Goal: Check status: Check status

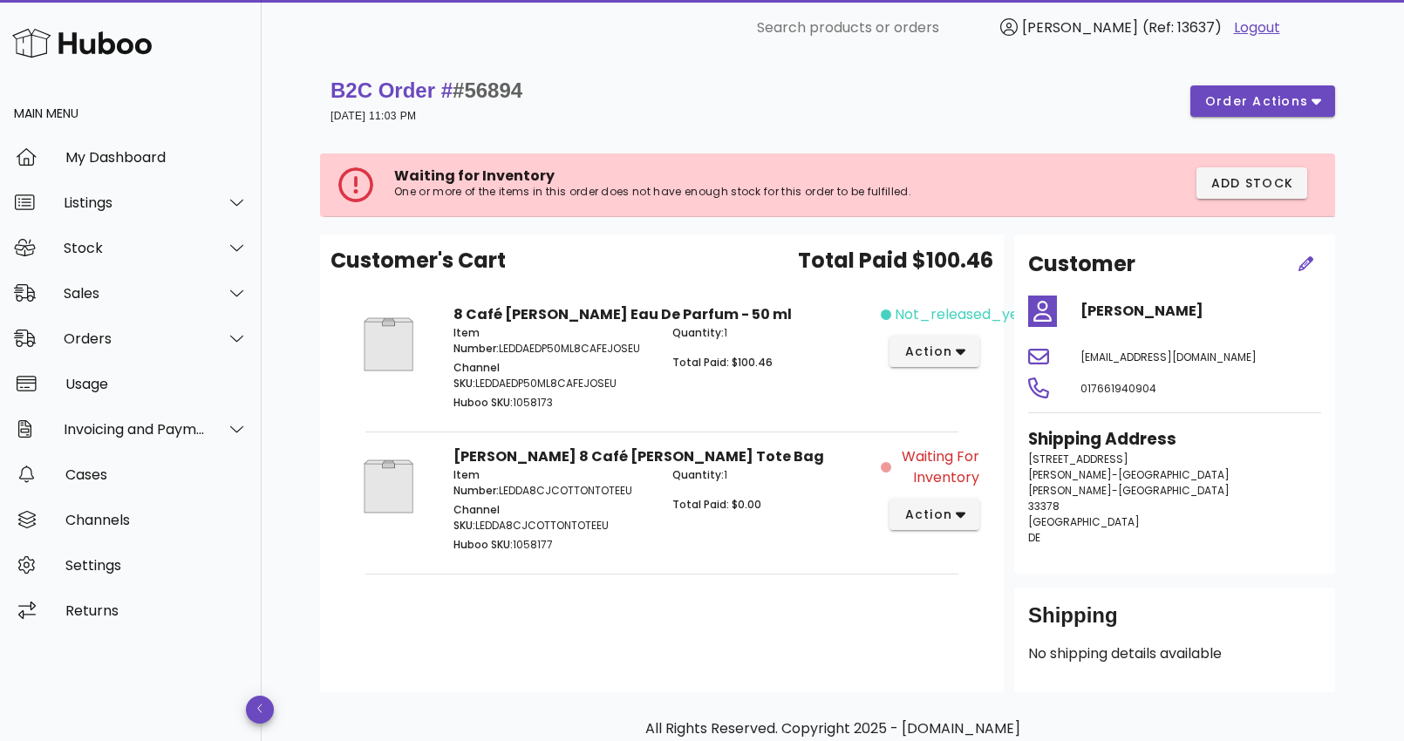
click at [677, 121] on div "B2C Order # #56894 [DATE] 11:03 PM order actions" at bounding box center [832, 101] width 1004 height 49
click at [148, 160] on div "My Dashboard" at bounding box center [156, 157] width 182 height 17
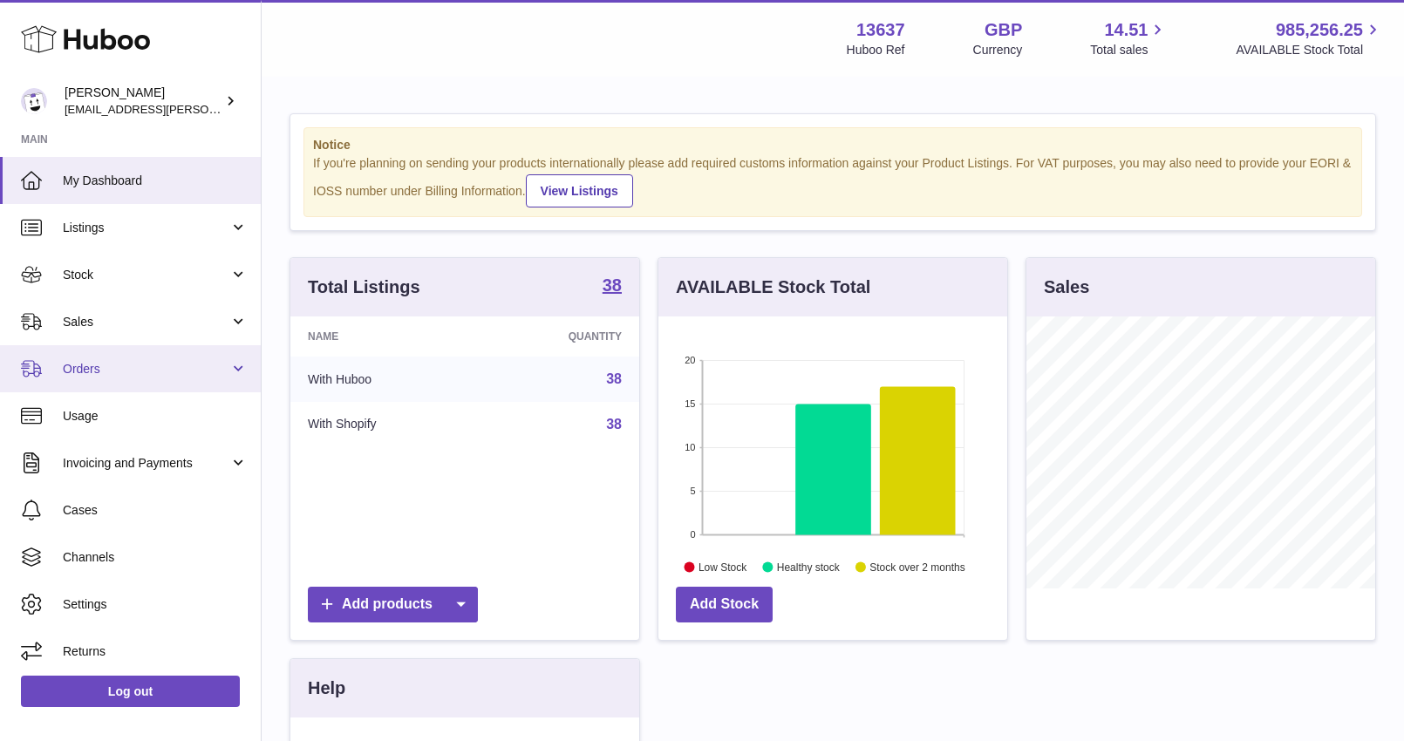
click at [152, 364] on span "Orders" at bounding box center [146, 369] width 167 height 17
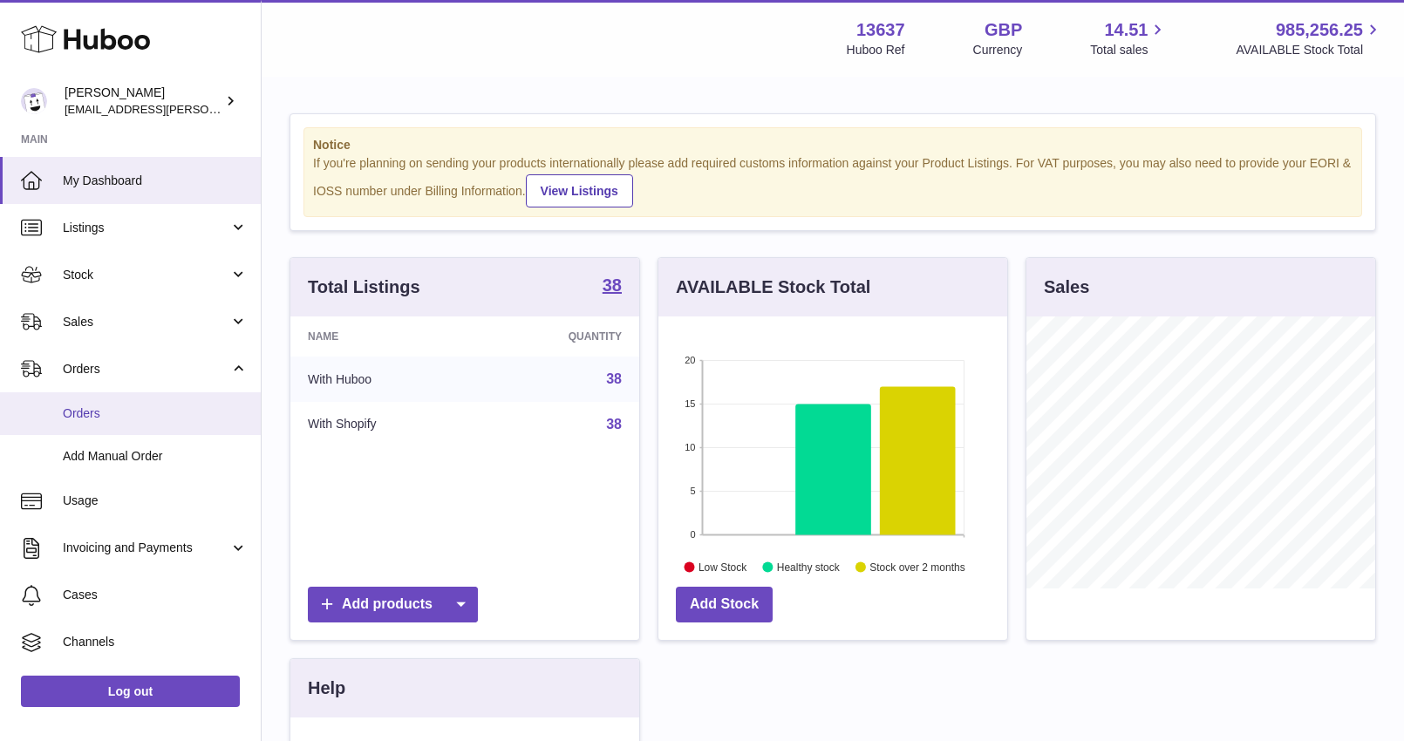
click at [139, 409] on span "Orders" at bounding box center [155, 413] width 185 height 17
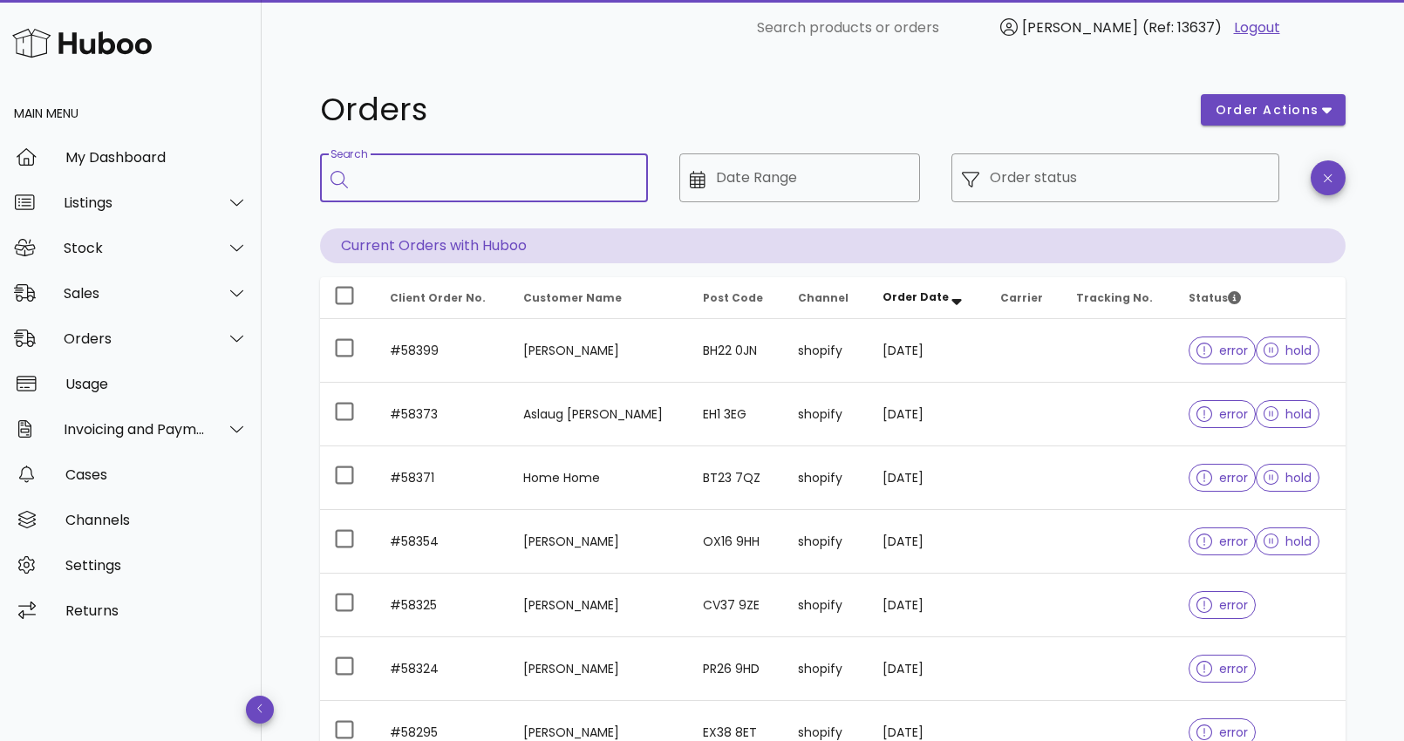
click at [447, 177] on input "Search" at bounding box center [495, 178] width 275 height 28
paste input "**********"
type input "**********"
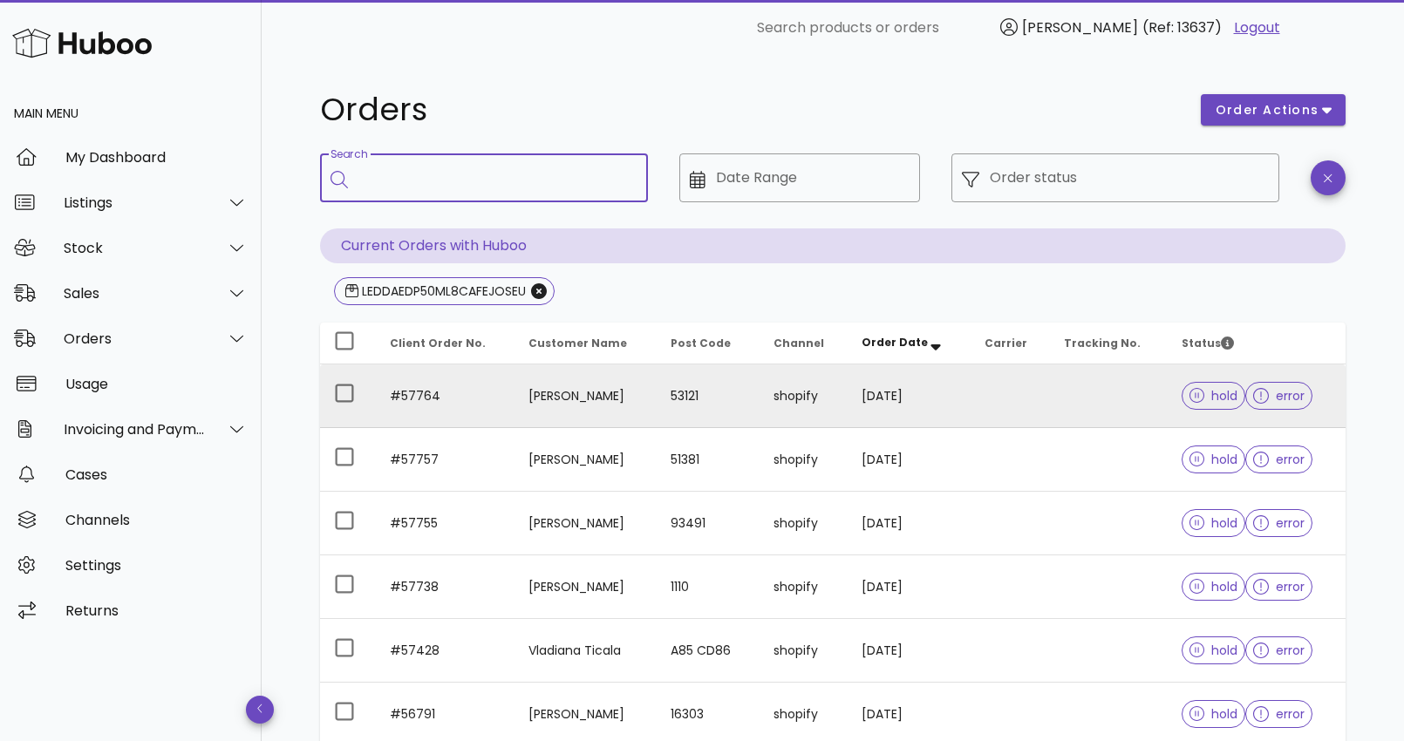
click at [1274, 401] on span "error" at bounding box center [1278, 396] width 51 height 12
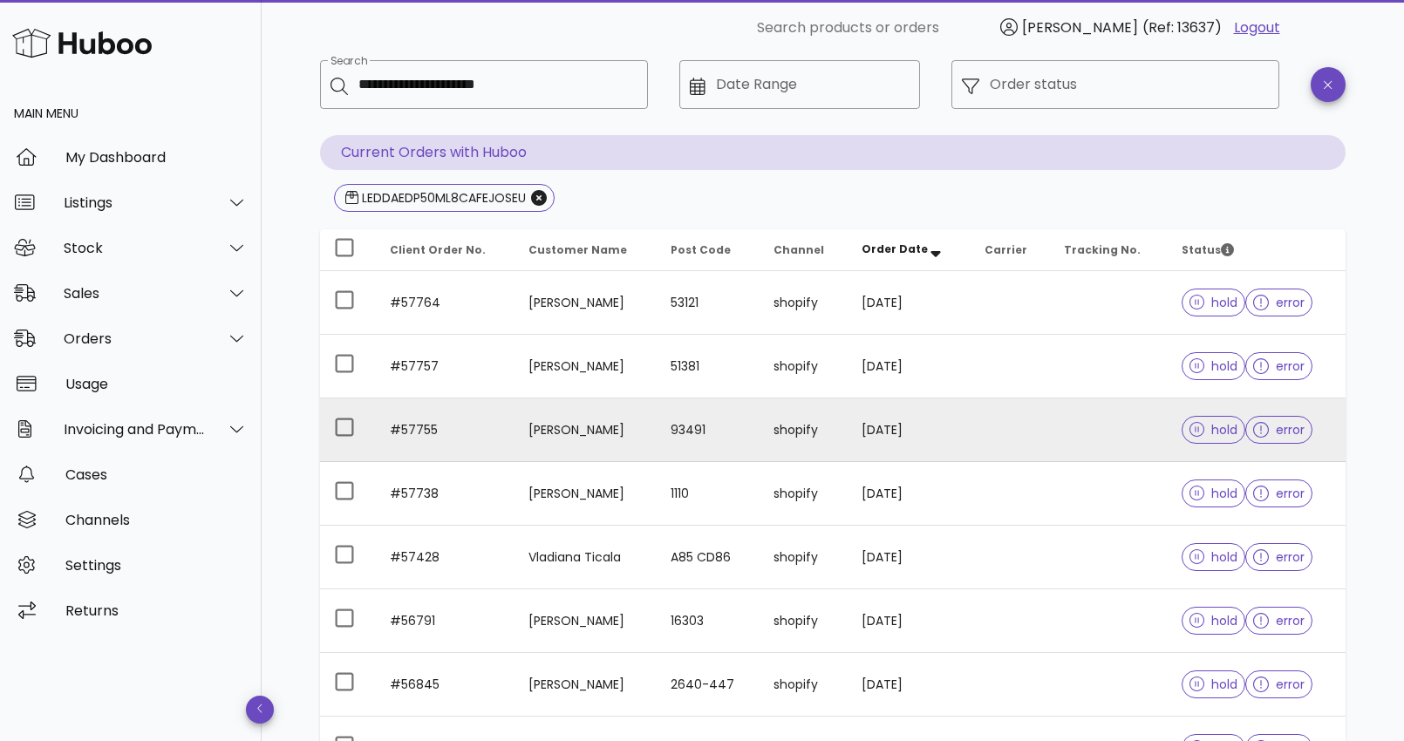
scroll to position [97, 0]
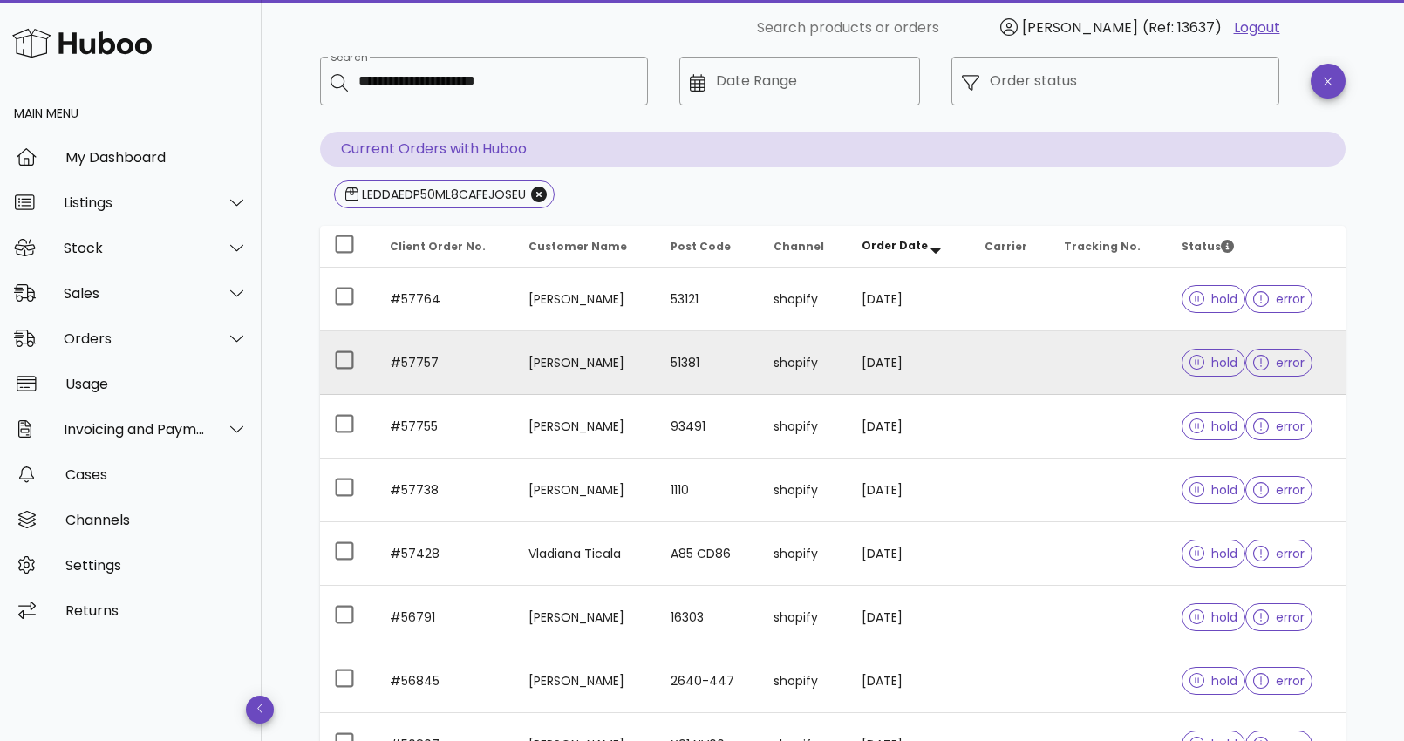
click at [1270, 372] on span "error" at bounding box center [1278, 363] width 67 height 28
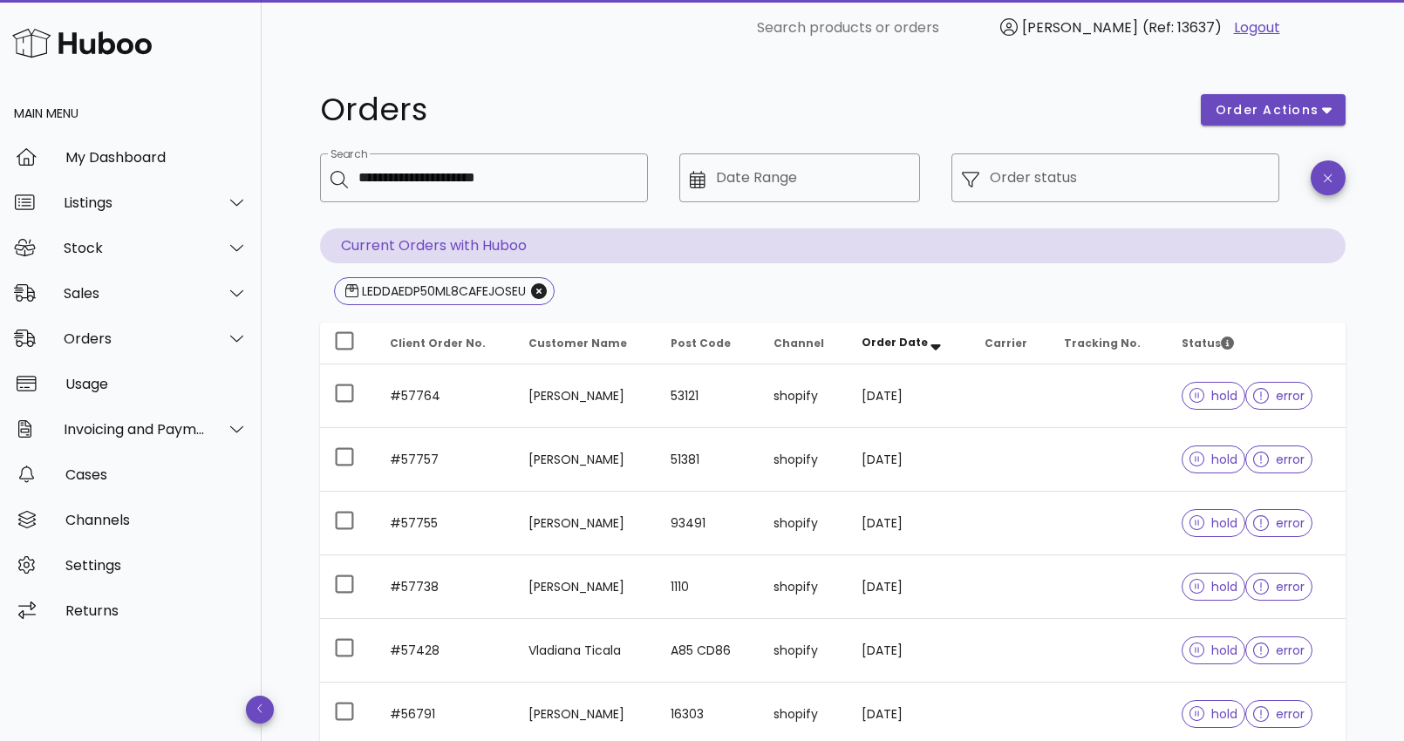
scroll to position [452, 0]
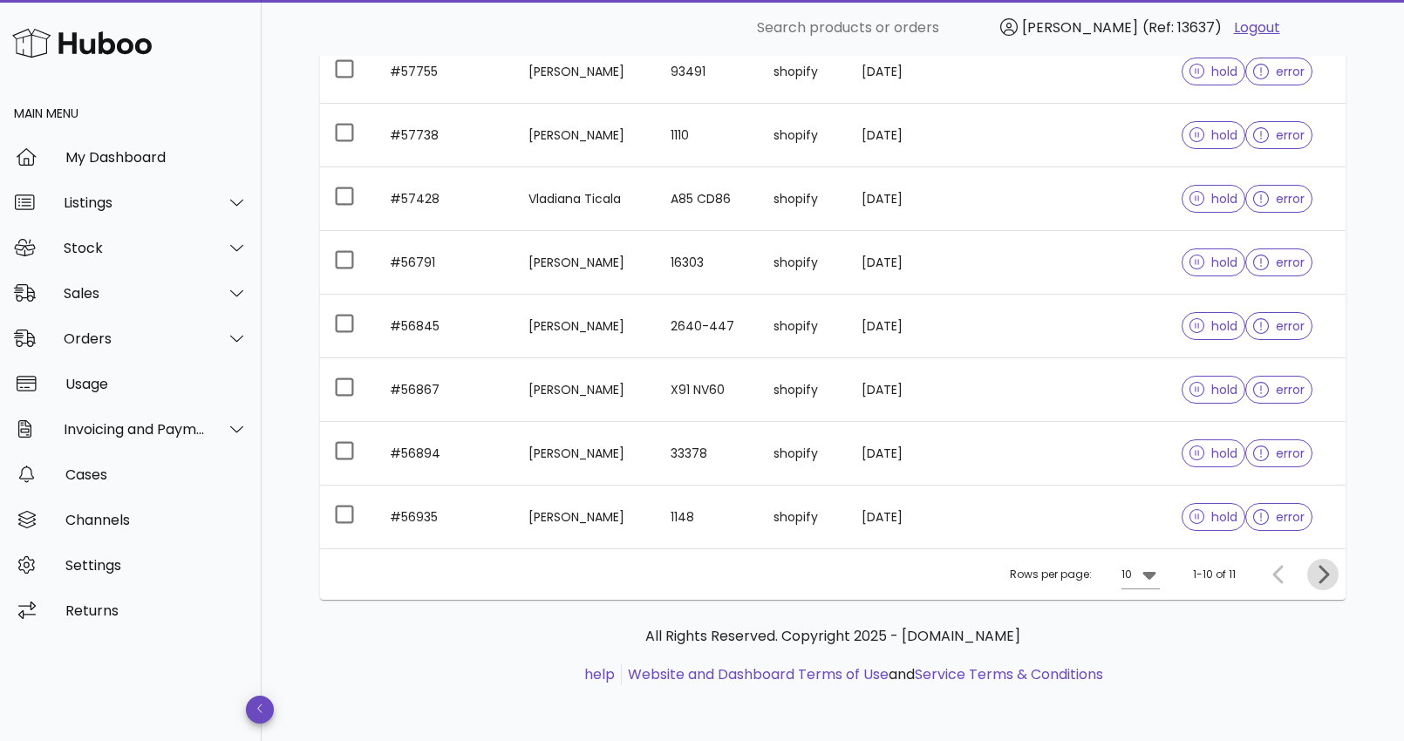
click at [1321, 581] on icon "Next page" at bounding box center [1323, 574] width 10 height 18
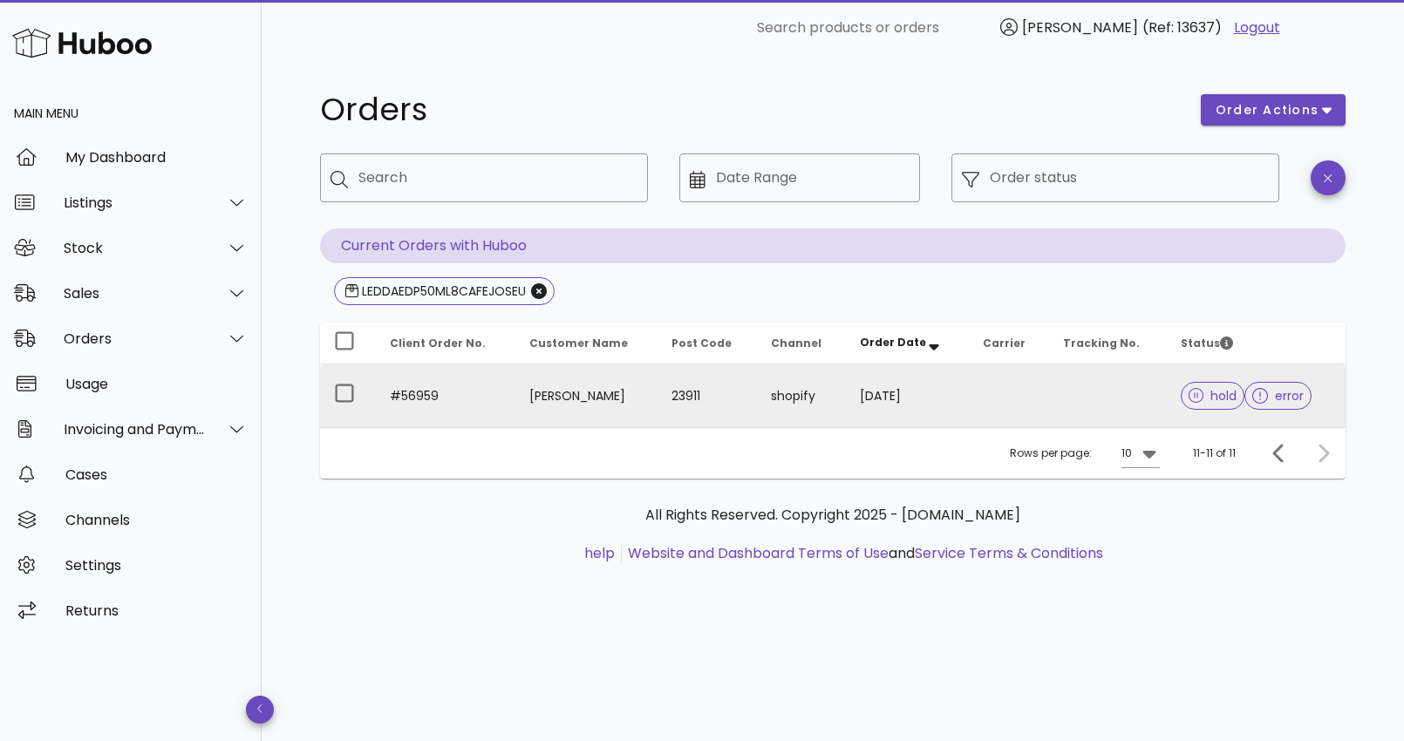
click at [459, 397] on td "#56959" at bounding box center [445, 395] width 139 height 63
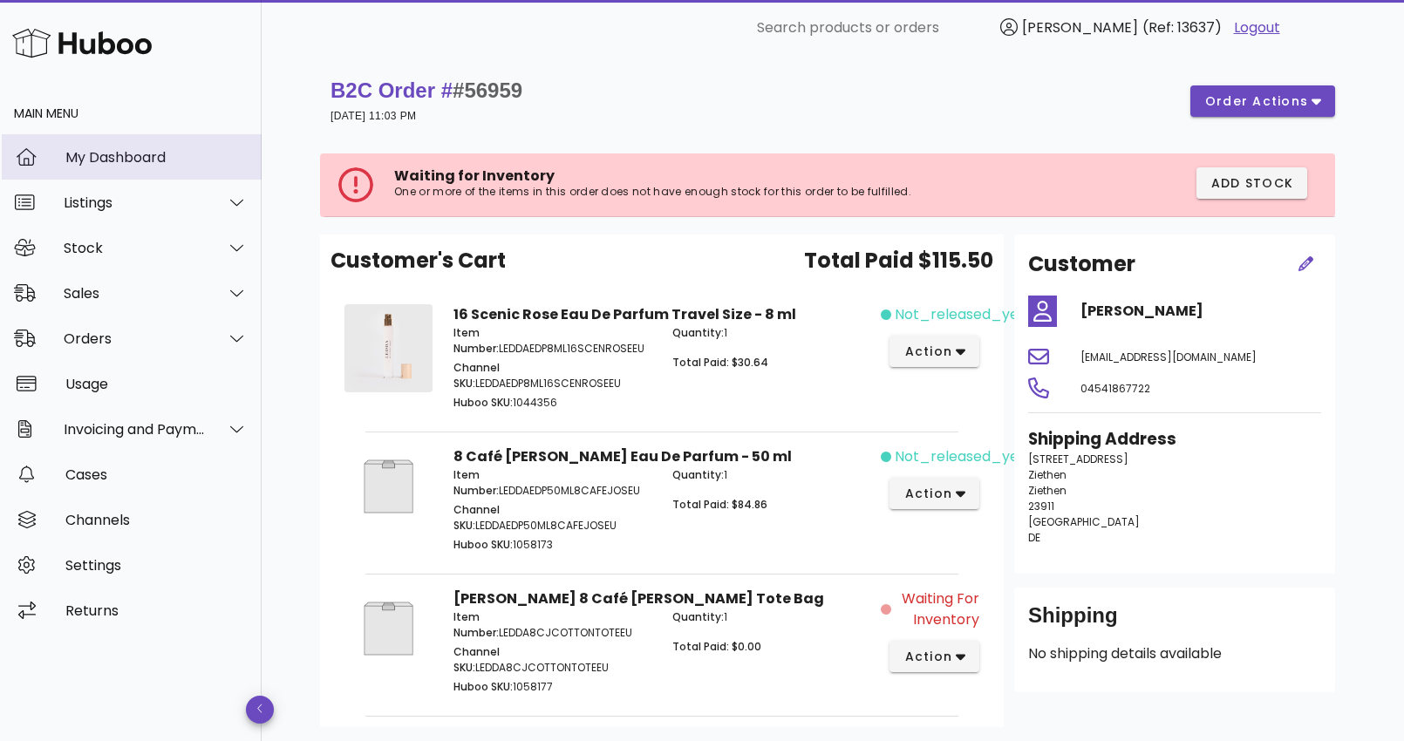
click at [126, 161] on div "My Dashboard" at bounding box center [156, 157] width 182 height 17
